Goal: Navigation & Orientation: Find specific page/section

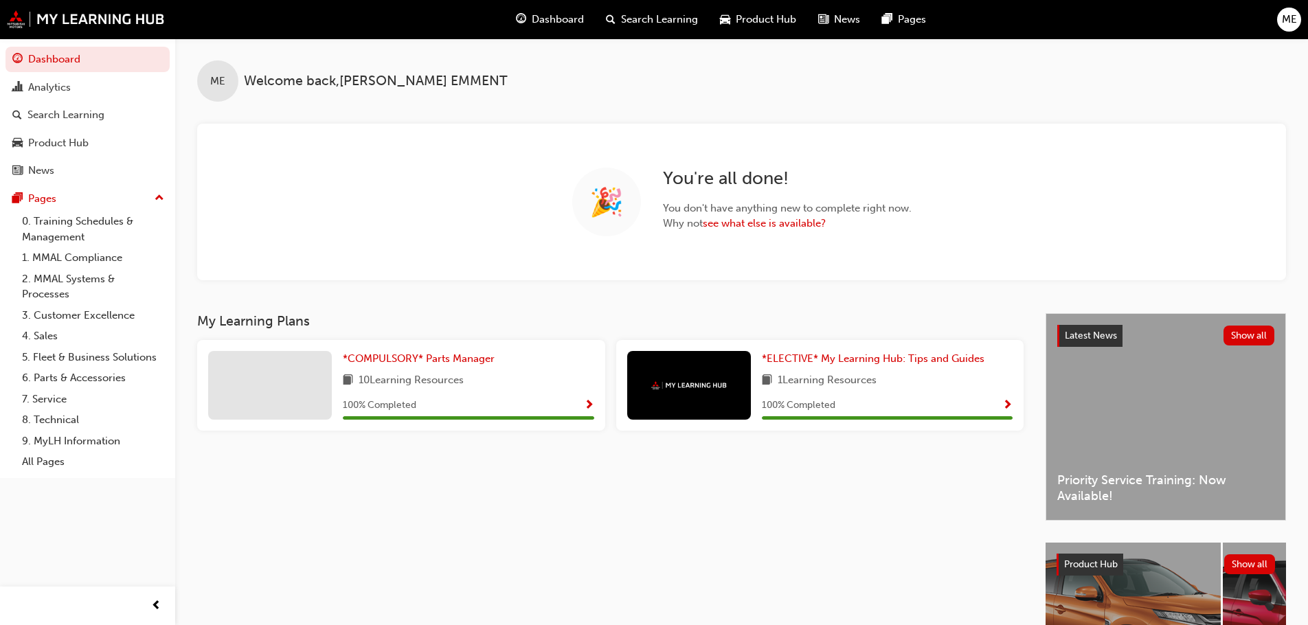
click at [549, 19] on span "Dashboard" at bounding box center [558, 20] width 52 height 16
click at [744, 19] on span "Product Hub" at bounding box center [766, 20] width 60 height 16
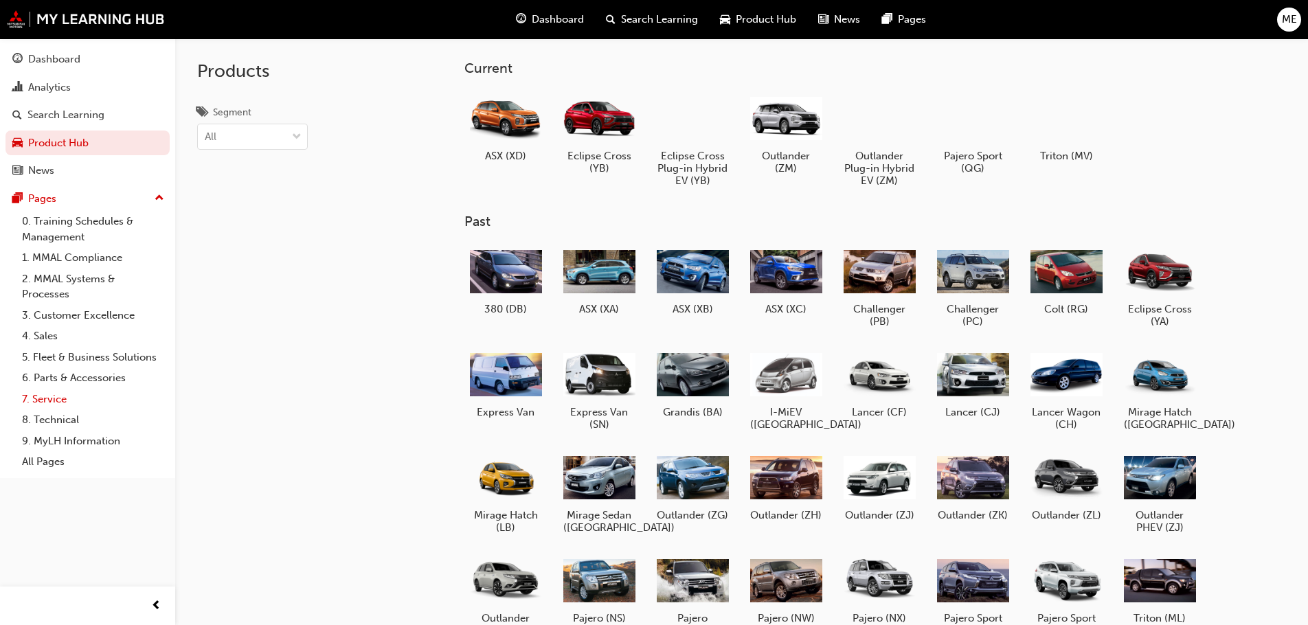
click at [41, 405] on link "7. Service" at bounding box center [92, 399] width 153 height 21
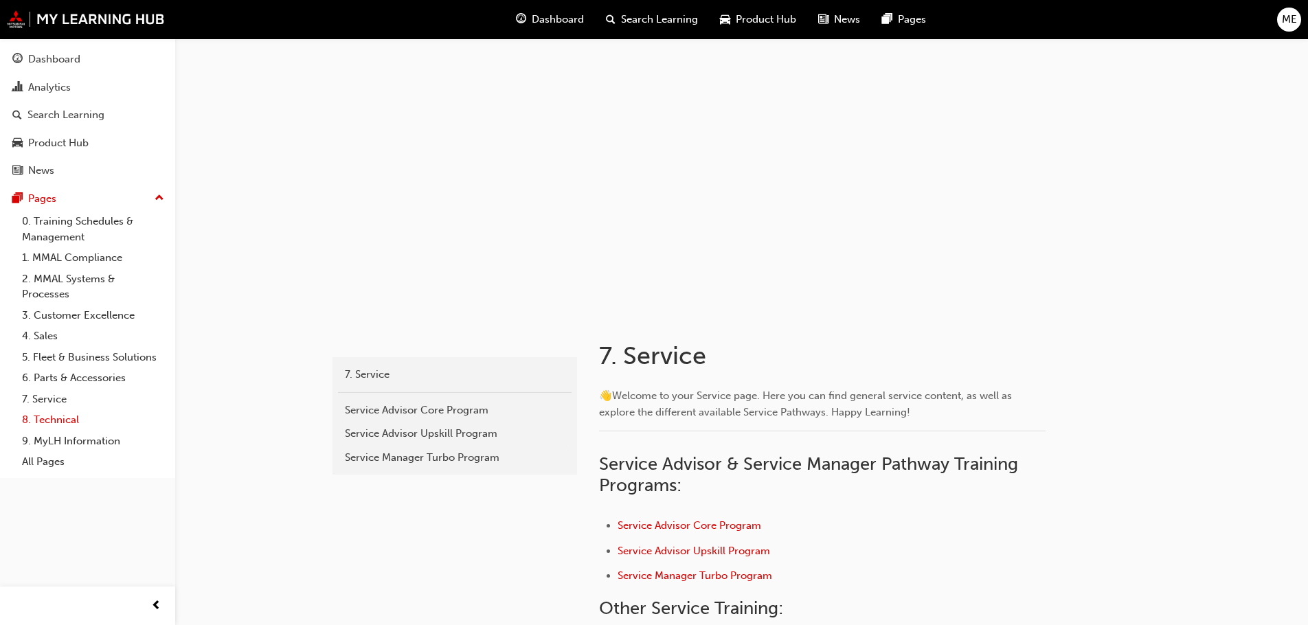
click at [55, 413] on link "8. Technical" at bounding box center [92, 419] width 153 height 21
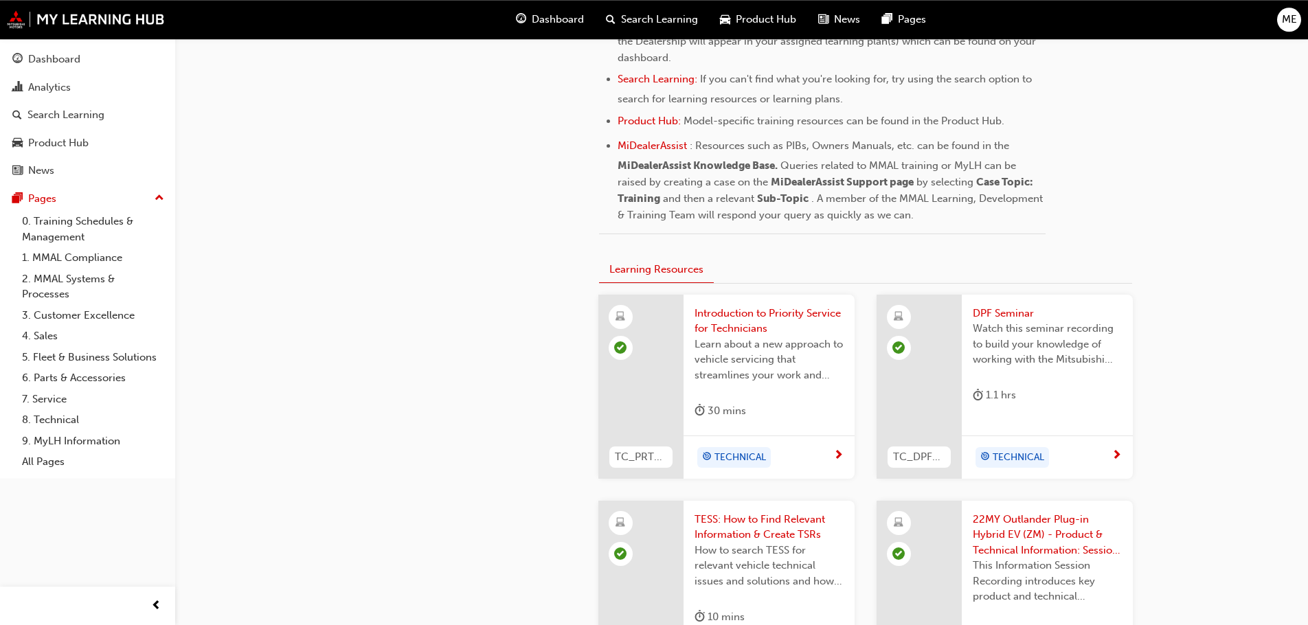
scroll to position [569, 0]
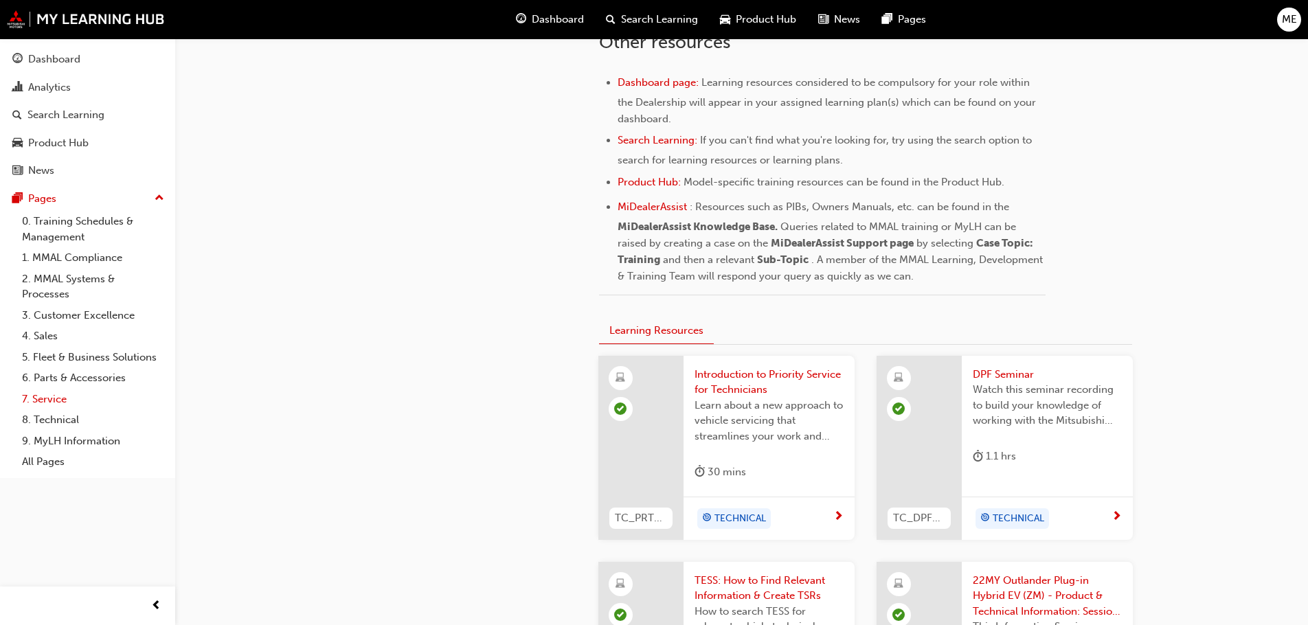
click at [58, 403] on link "7. Service" at bounding box center [92, 399] width 153 height 21
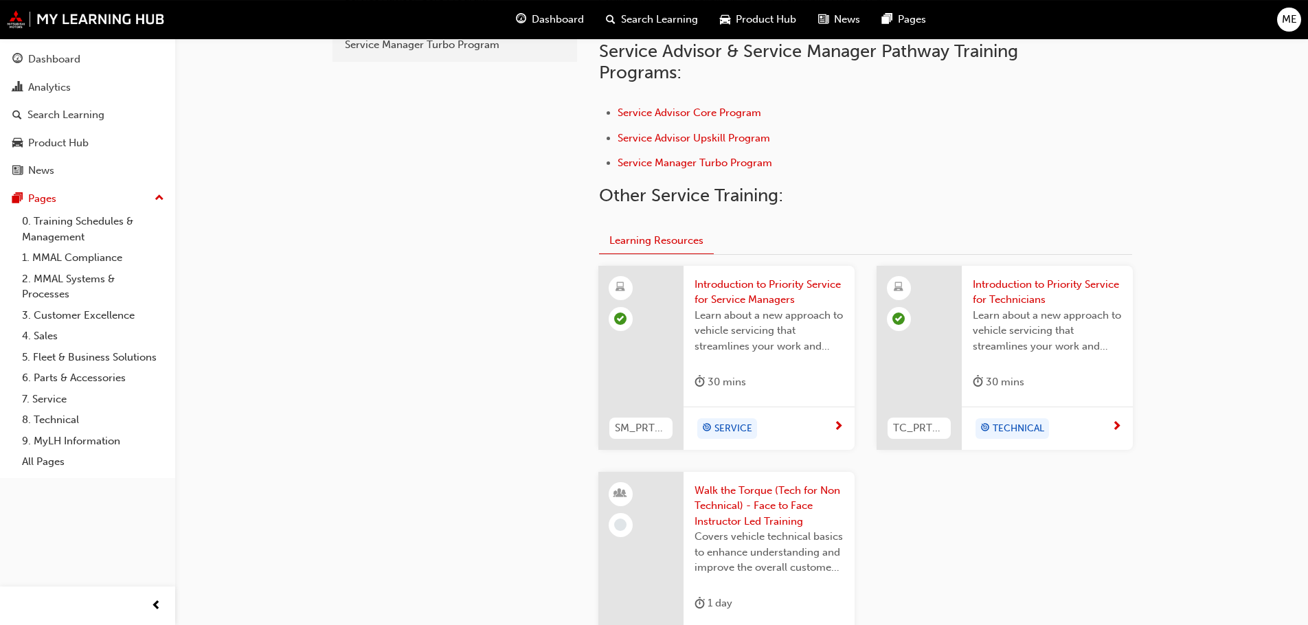
scroll to position [405, 0]
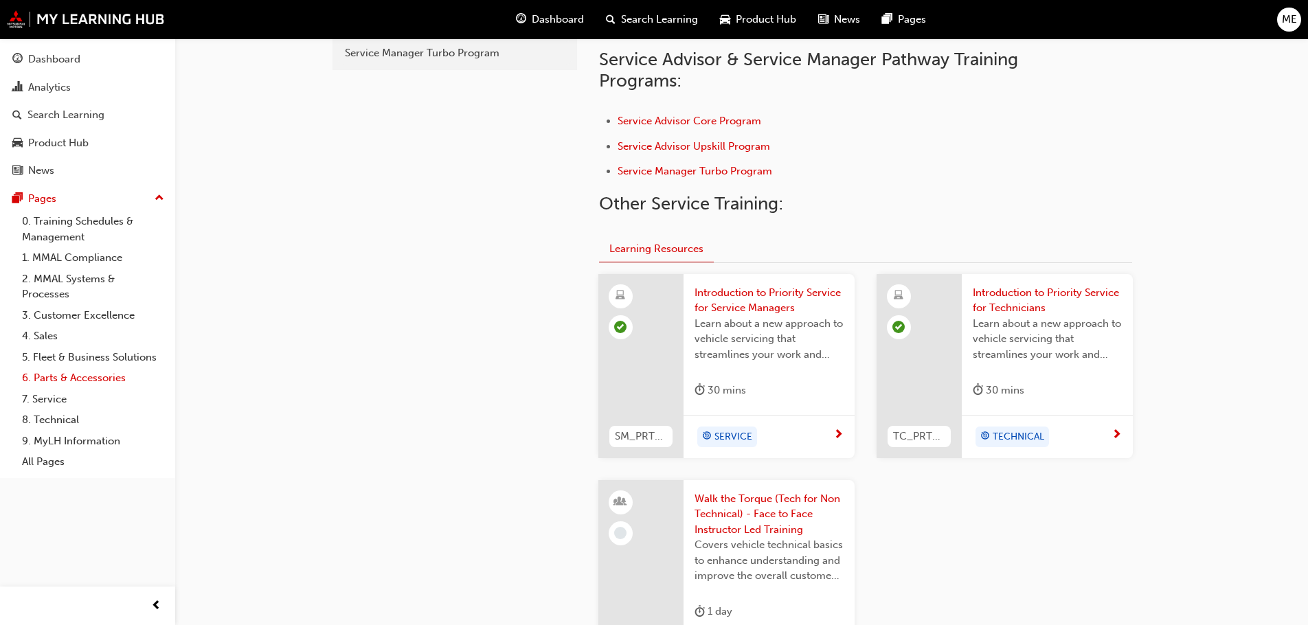
click at [49, 375] on link "6. Parts & Accessories" at bounding box center [92, 377] width 153 height 21
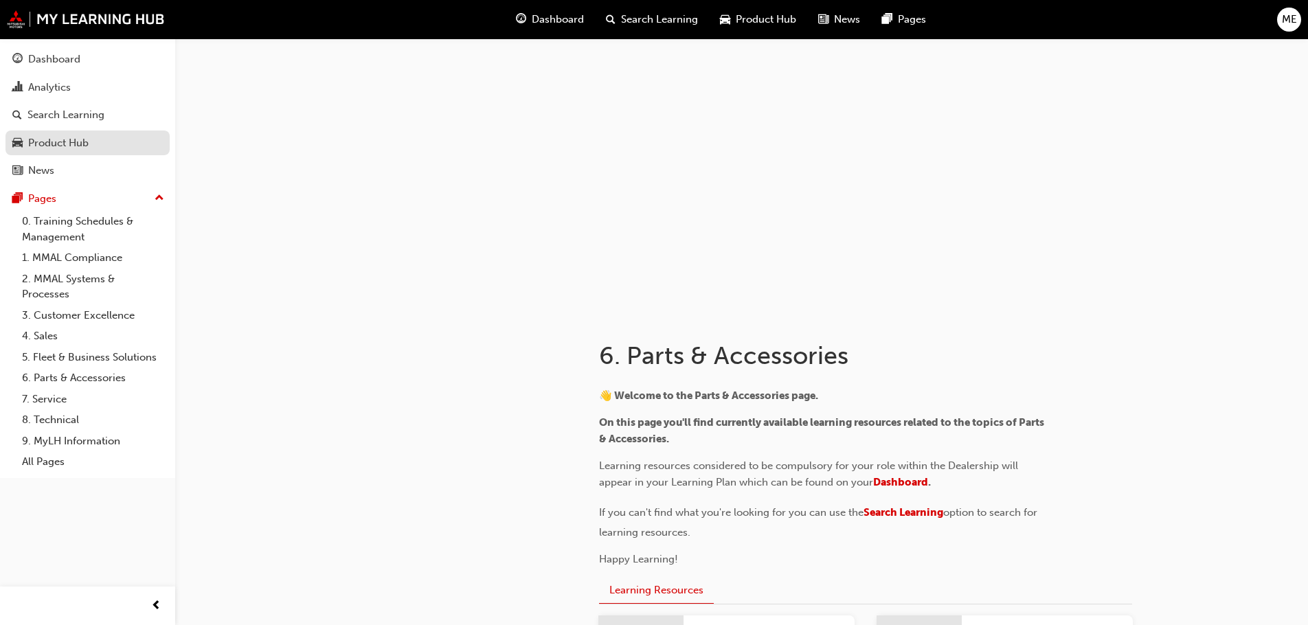
click at [78, 144] on div "Product Hub" at bounding box center [58, 143] width 60 height 16
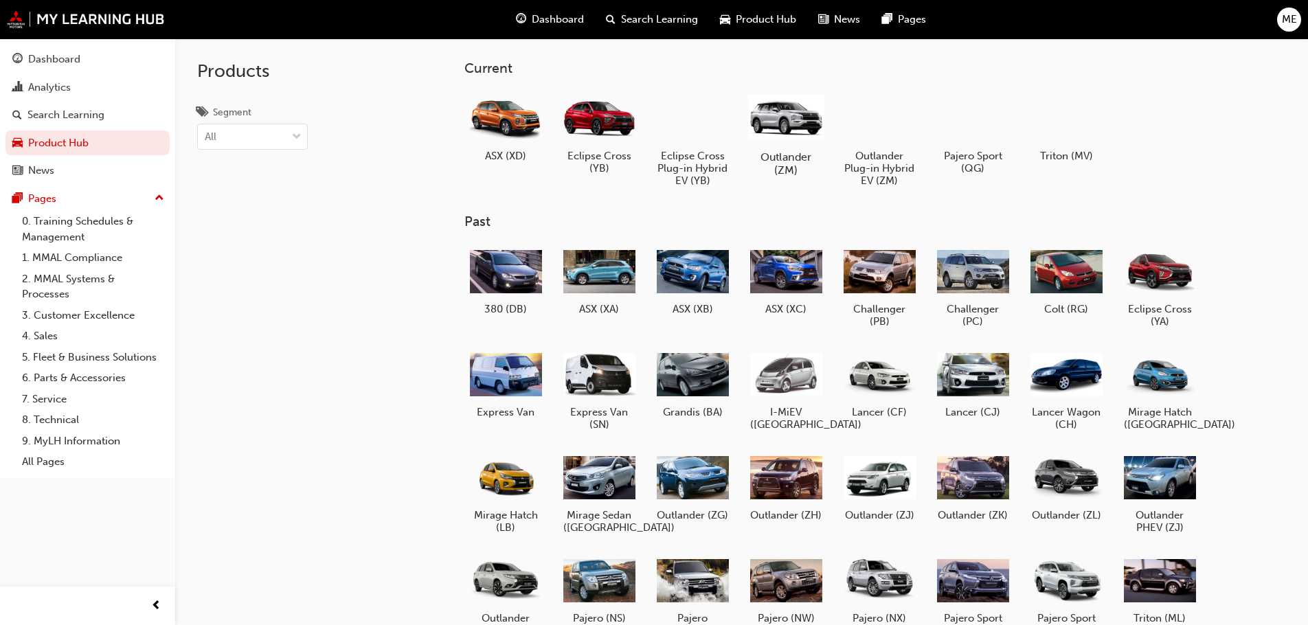
click at [780, 168] on h5 "Outlander (ZM)" at bounding box center [786, 163] width 76 height 26
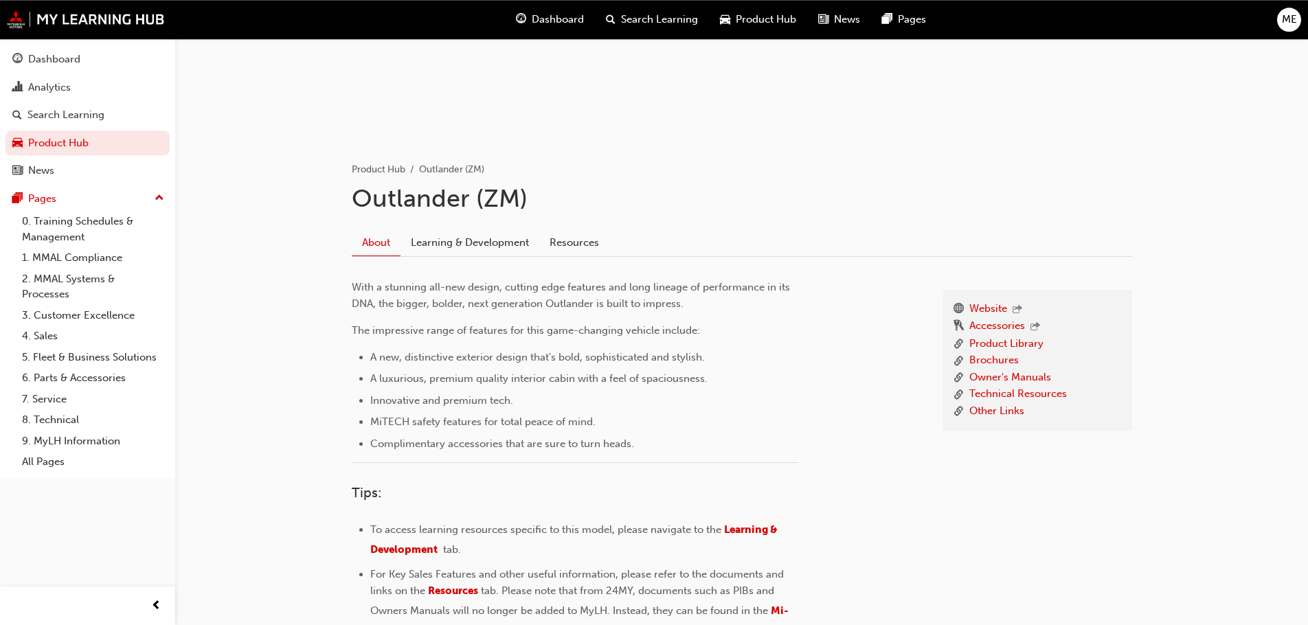
scroll to position [82, 0]
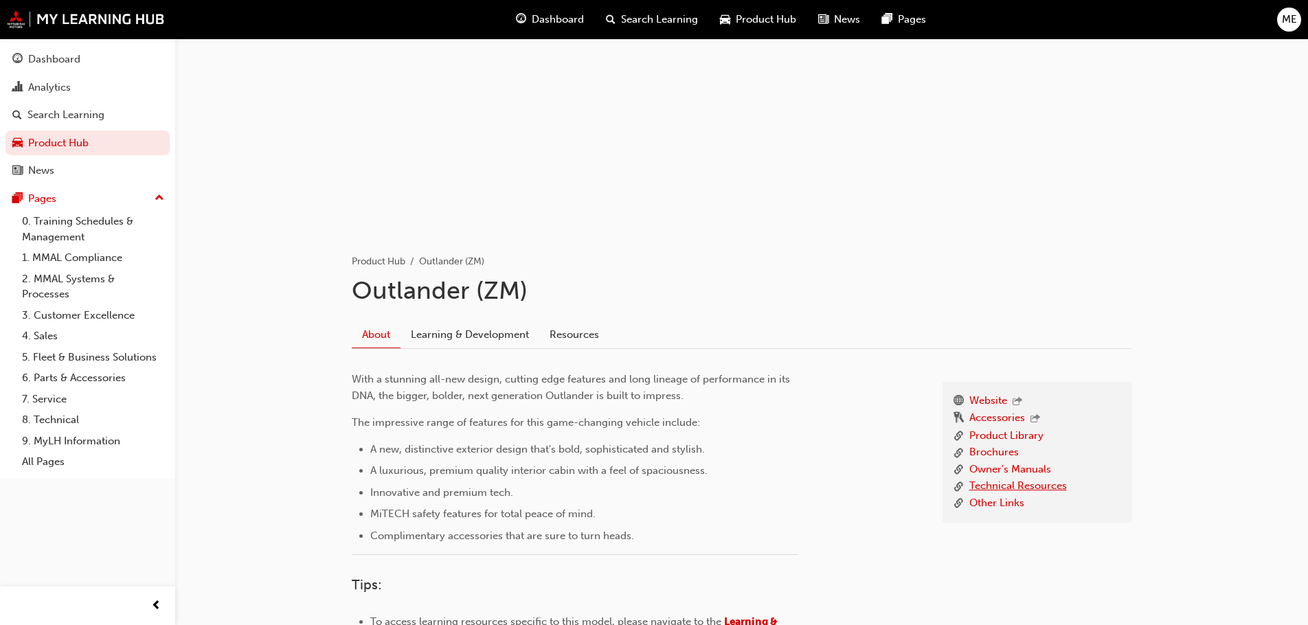
click at [1016, 482] on link "Technical Resources" at bounding box center [1018, 486] width 98 height 17
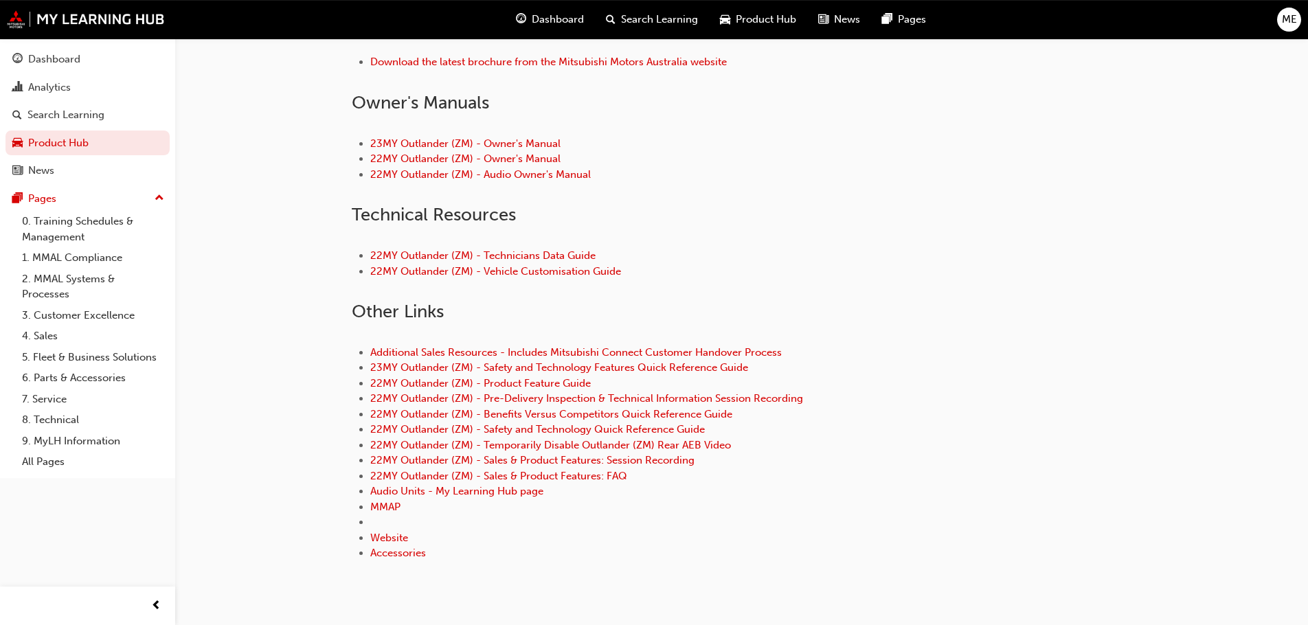
scroll to position [645, 0]
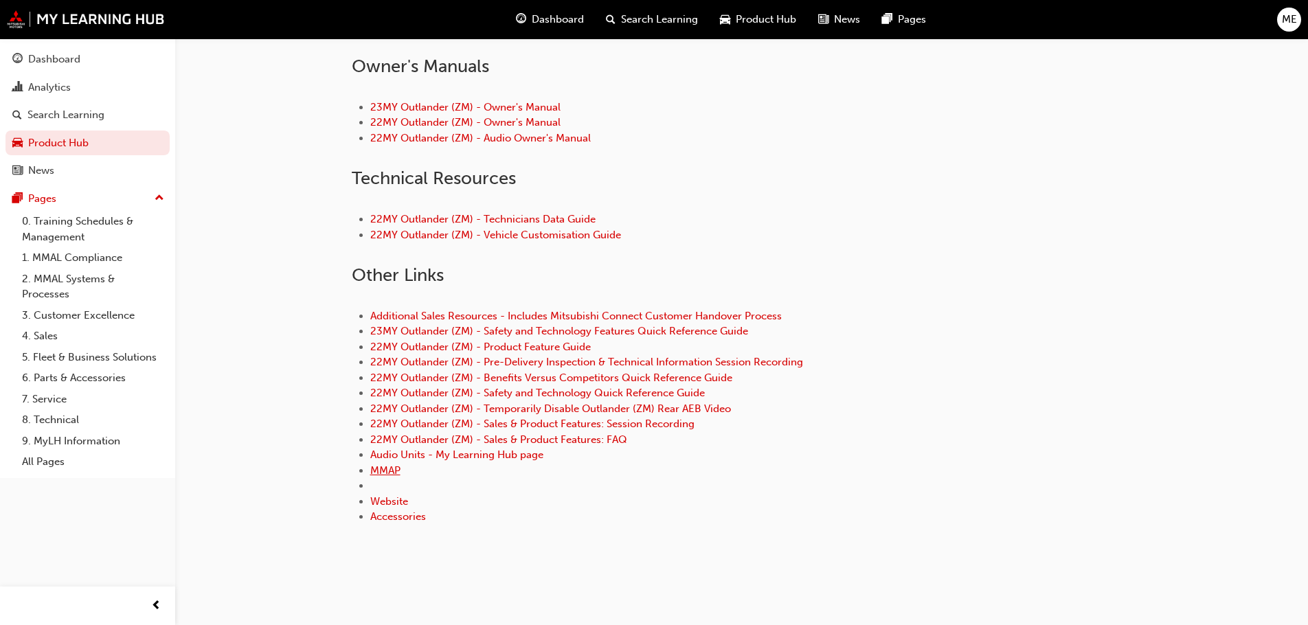
click at [383, 468] on link "MMAP" at bounding box center [385, 470] width 30 height 12
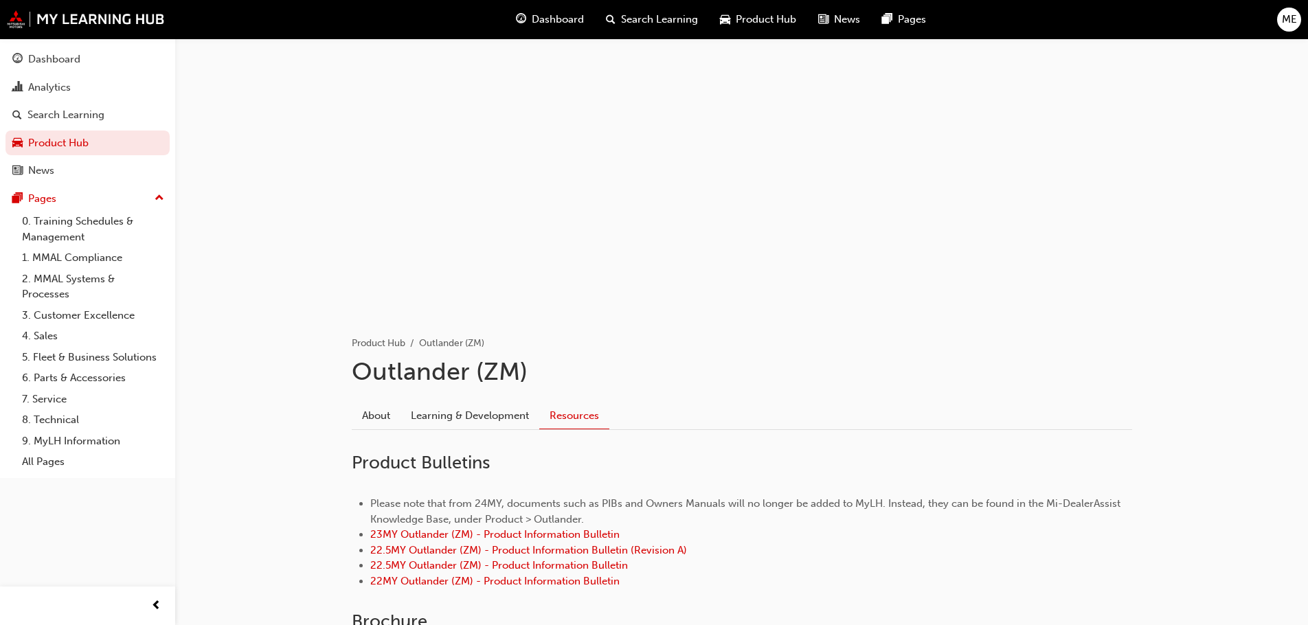
click at [773, 13] on span "Product Hub" at bounding box center [766, 20] width 60 height 16
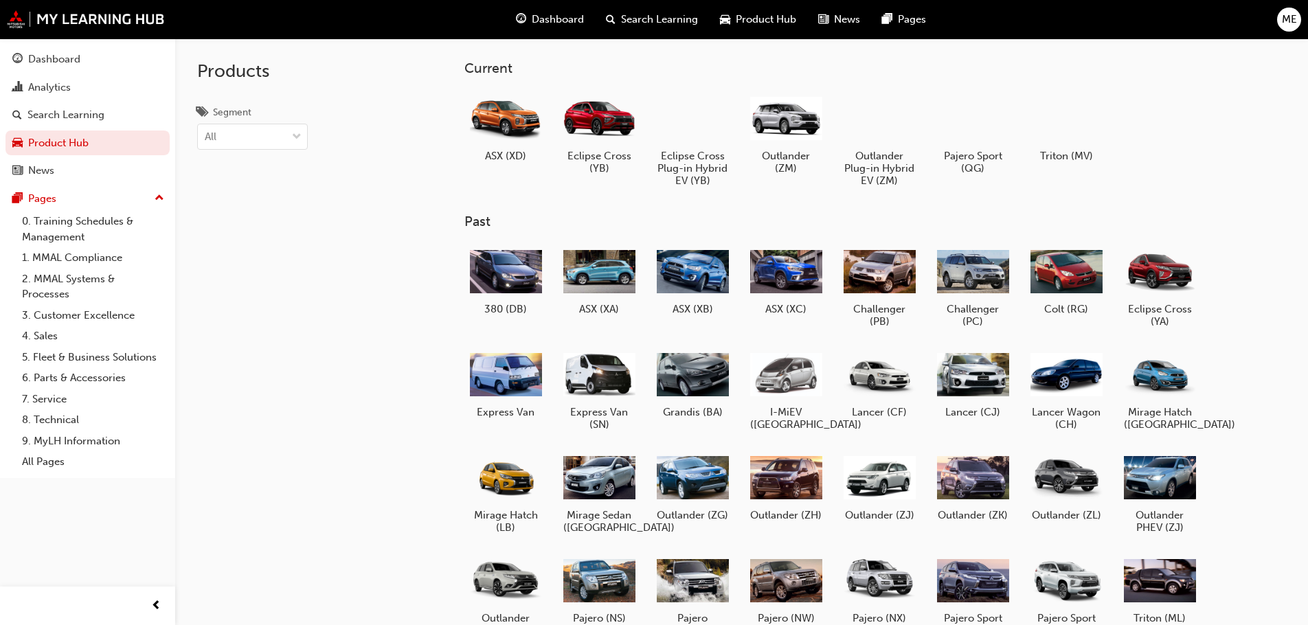
click at [834, 16] on span "News" at bounding box center [847, 20] width 26 height 16
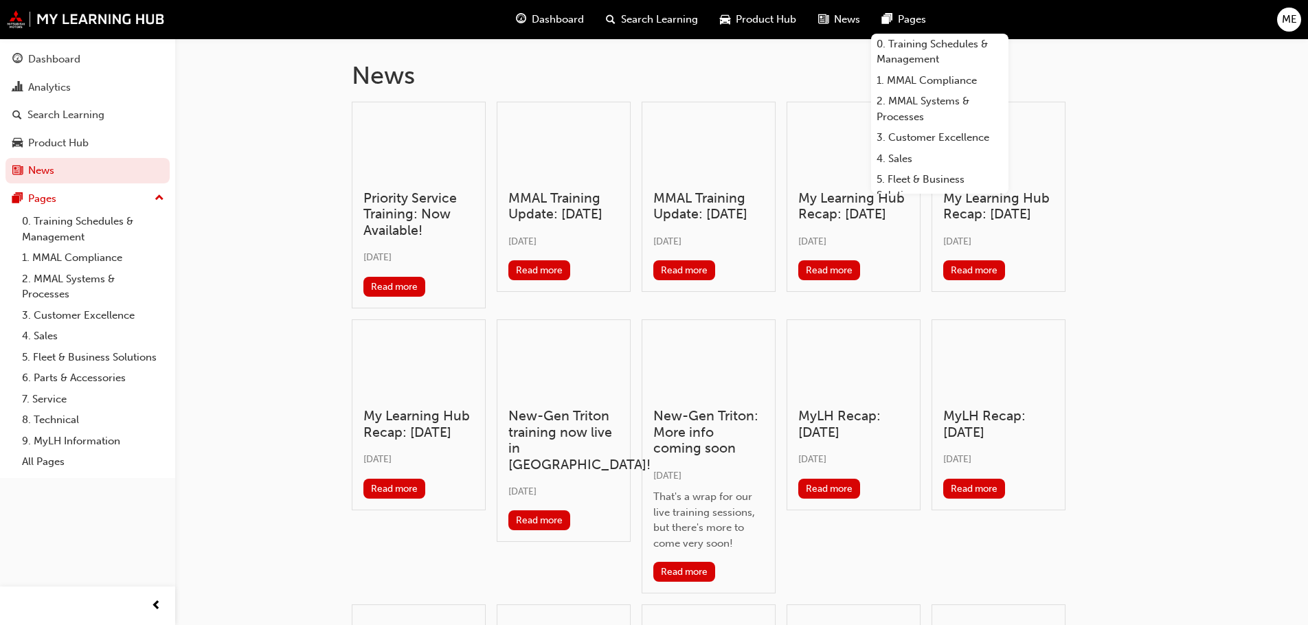
click at [913, 21] on span "Pages" at bounding box center [912, 20] width 28 height 16
